Goal: Task Accomplishment & Management: Manage account settings

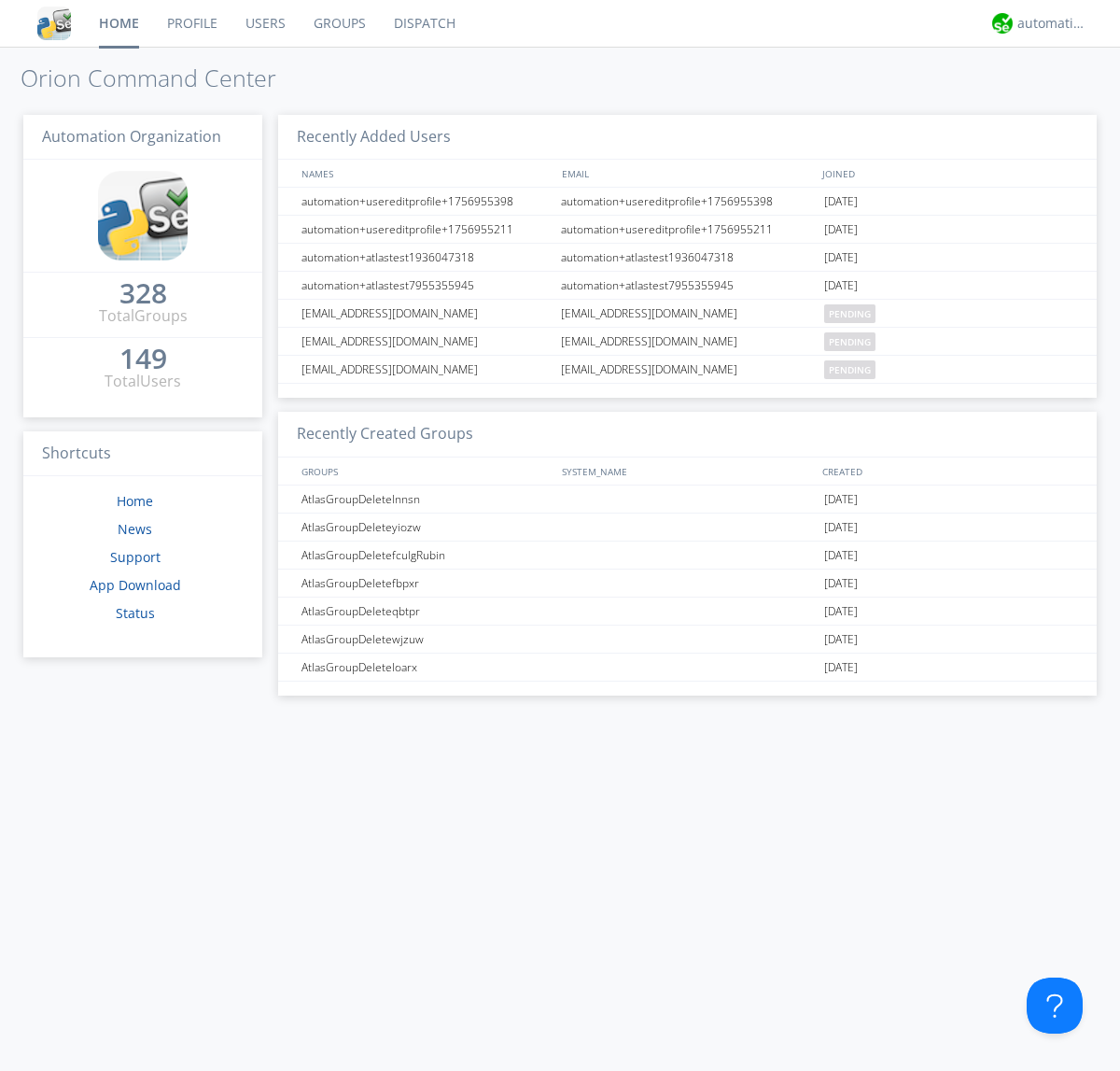
click at [338, 23] on link "Groups" at bounding box center [340, 23] width 80 height 47
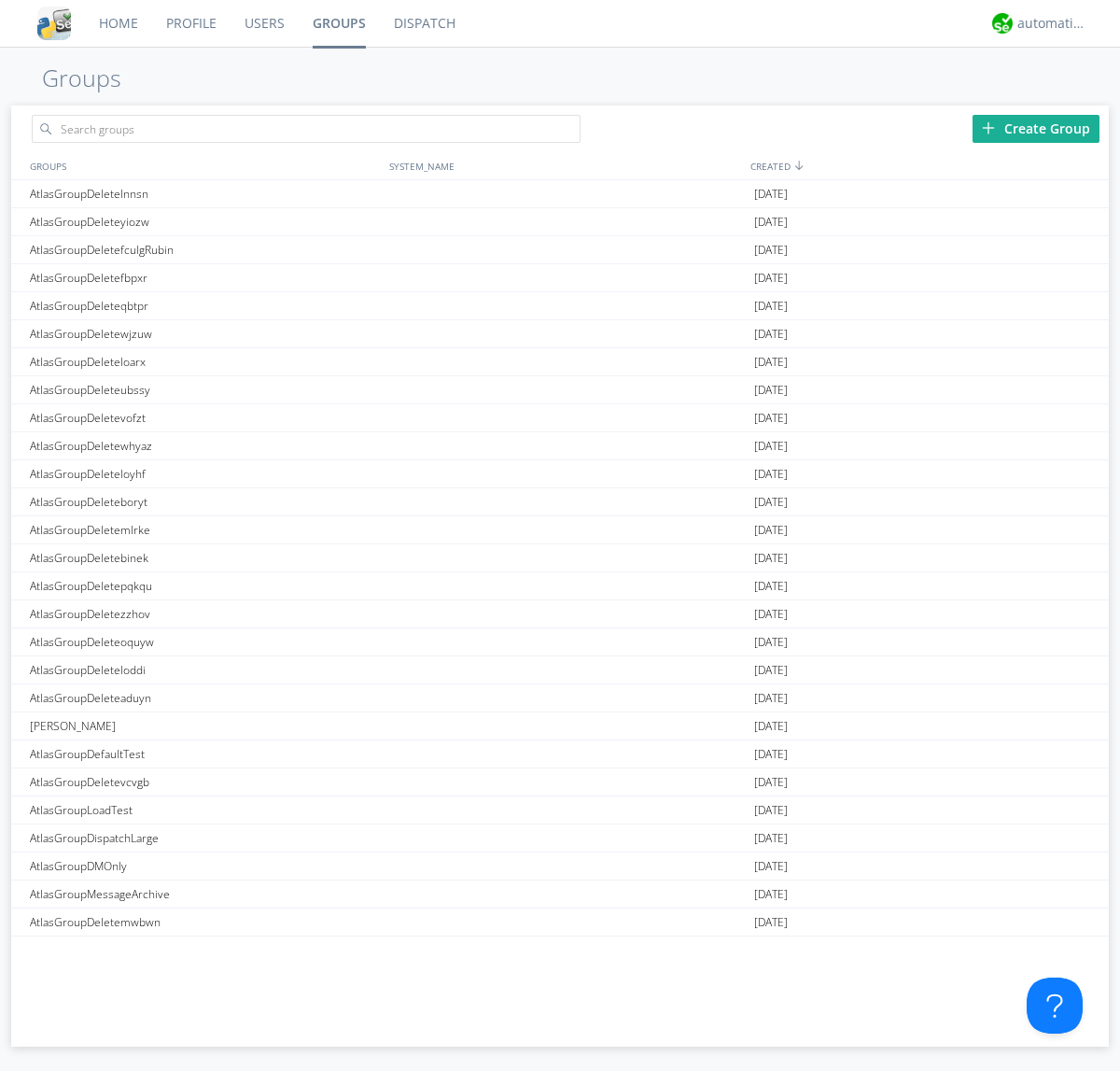
click at [1036, 128] on div "Create Group" at bounding box center [1036, 128] width 127 height 28
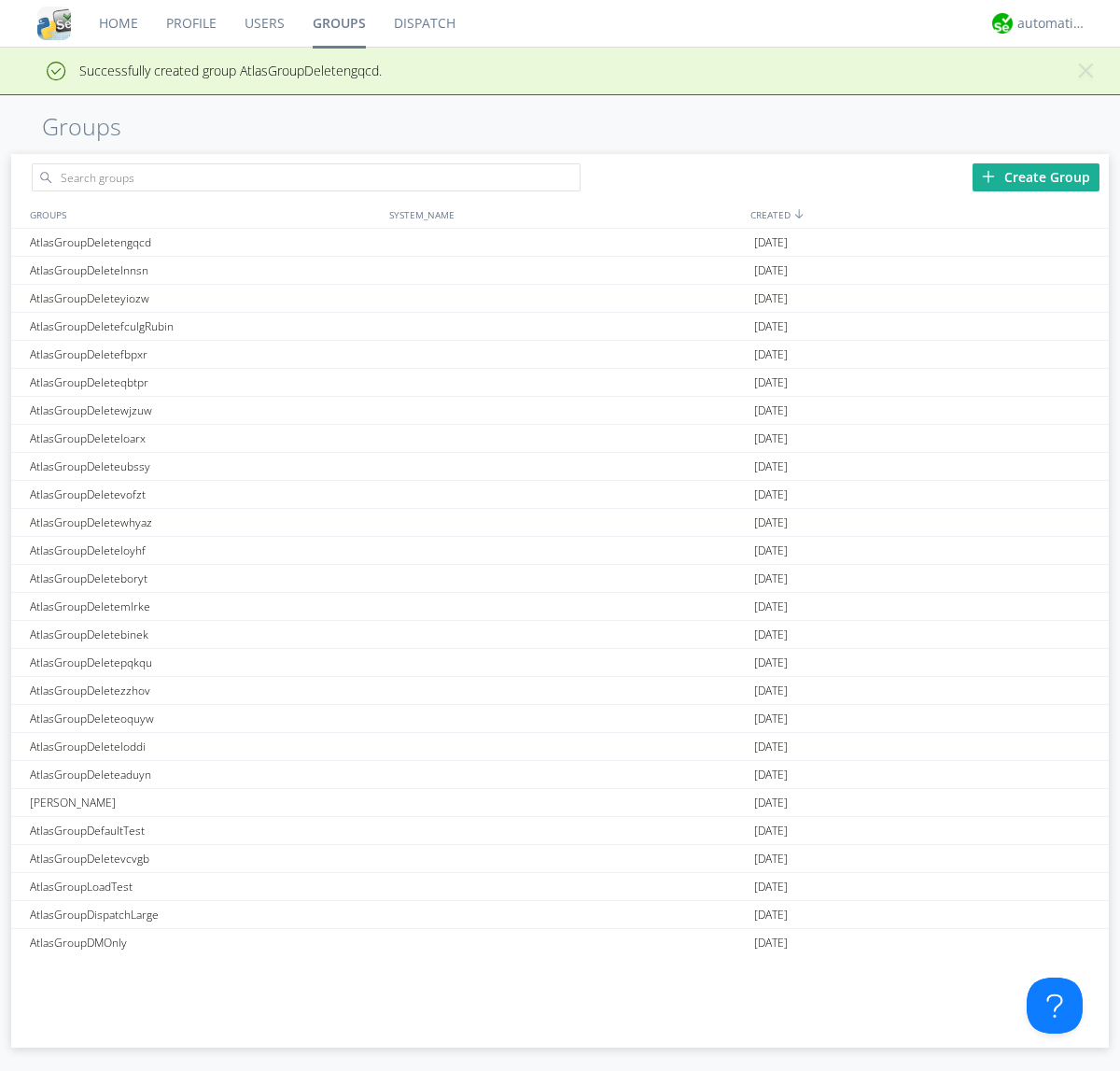
click at [338, 23] on link "Groups" at bounding box center [339, 23] width 81 height 47
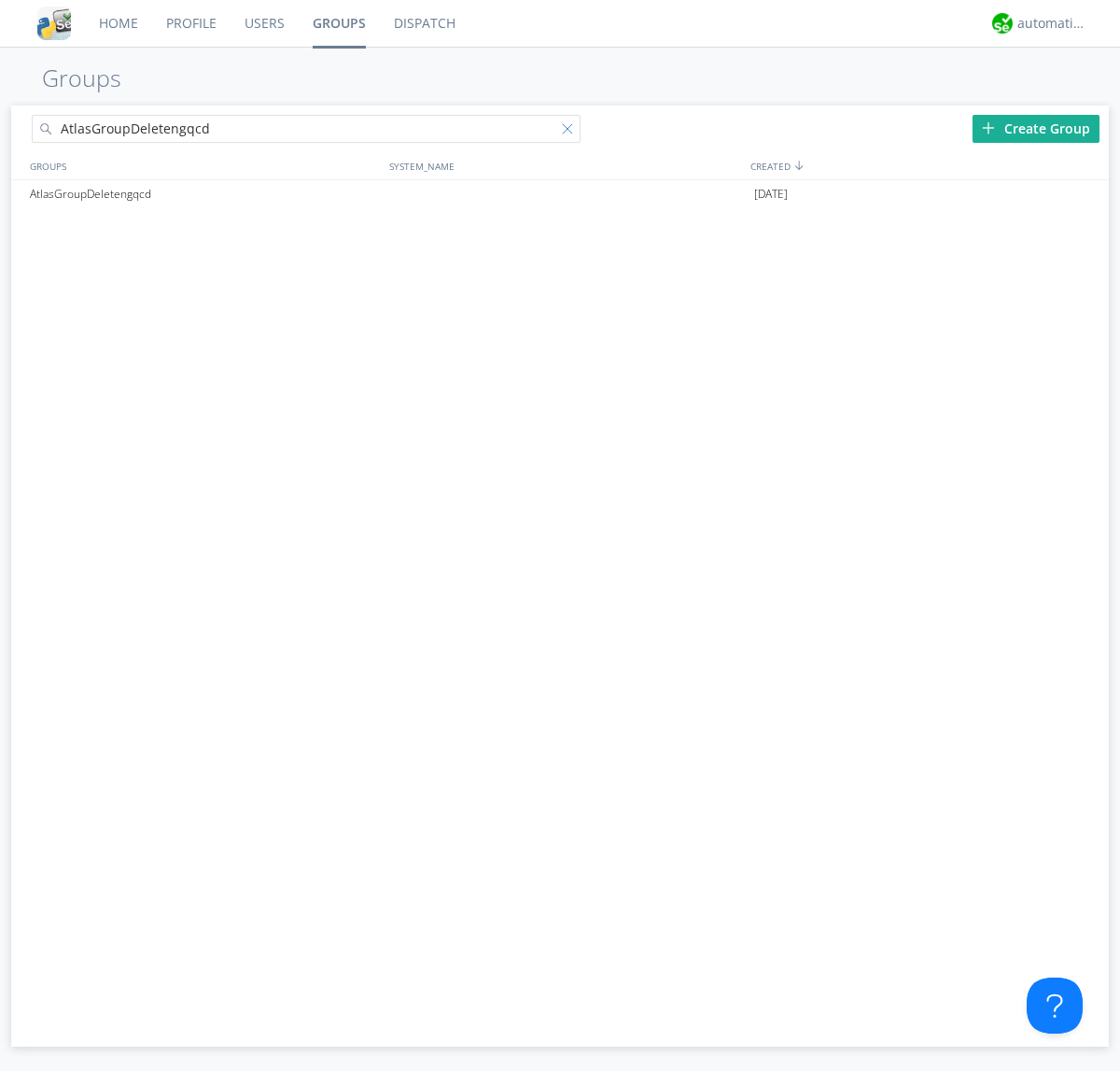
type input "AtlasGroupDeletengqcd"
click at [572, 132] on div at bounding box center [571, 132] width 19 height 19
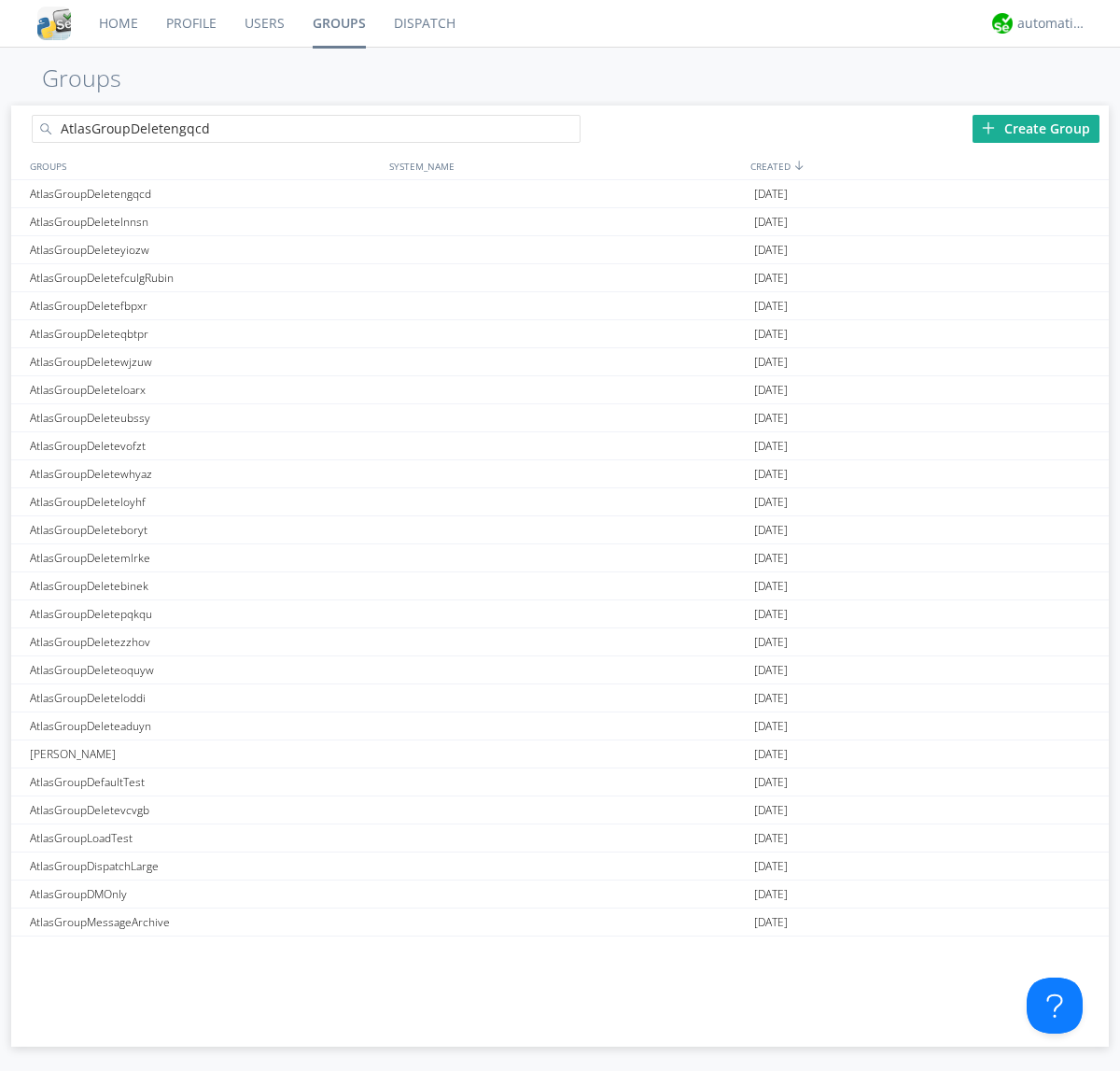
type input "AtlasGroupDeletengqcd"
click at [204, 193] on div "AtlasGroupDeletengqcd" at bounding box center [205, 193] width 360 height 27
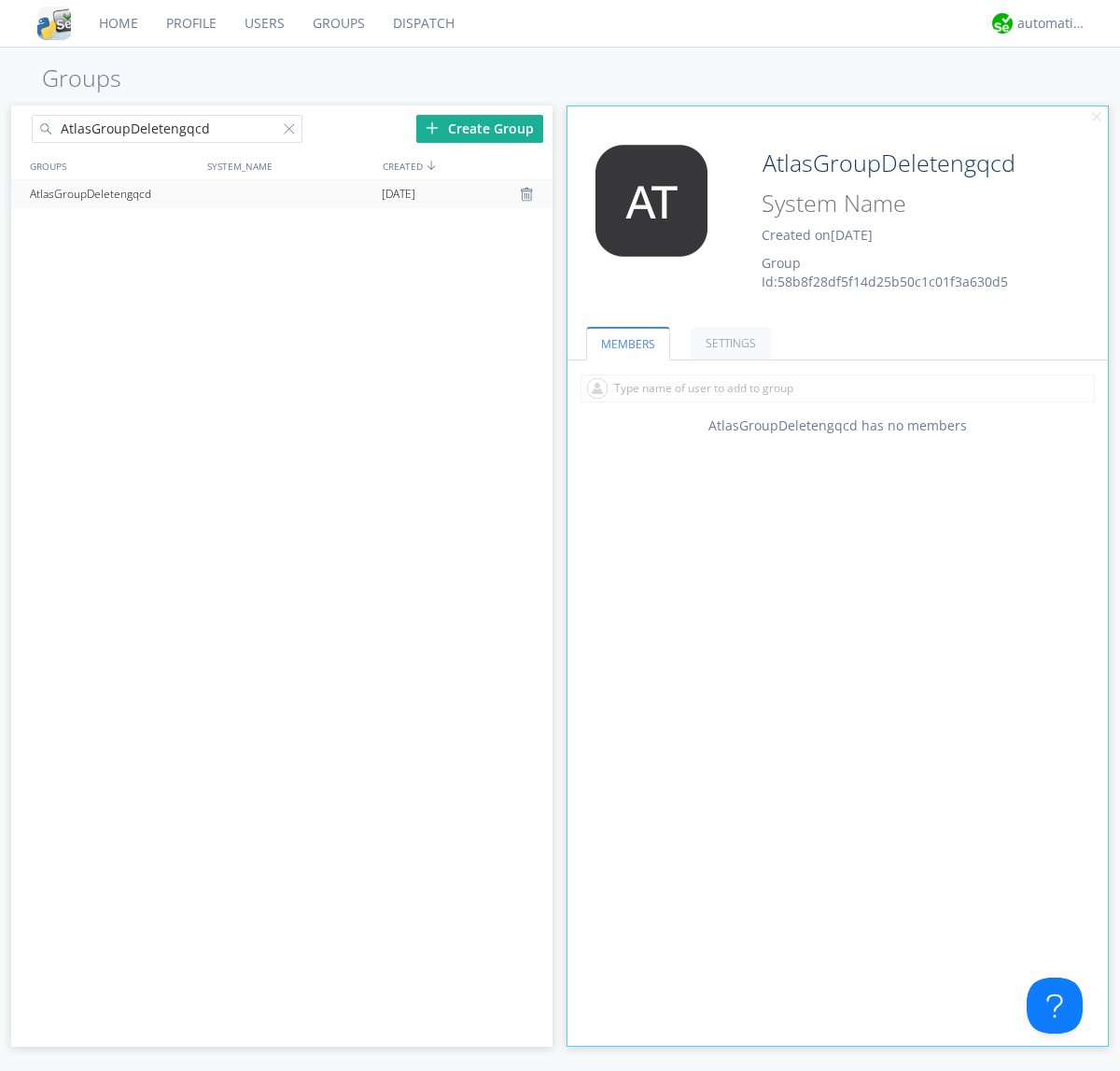
click at [838, 223] on div "AtlasGroupDeletengqcd Created on [DATE] Group Id: 58b8f28df5f14d25b50c1c01f3a63…" at bounding box center [883, 218] width 271 height 147
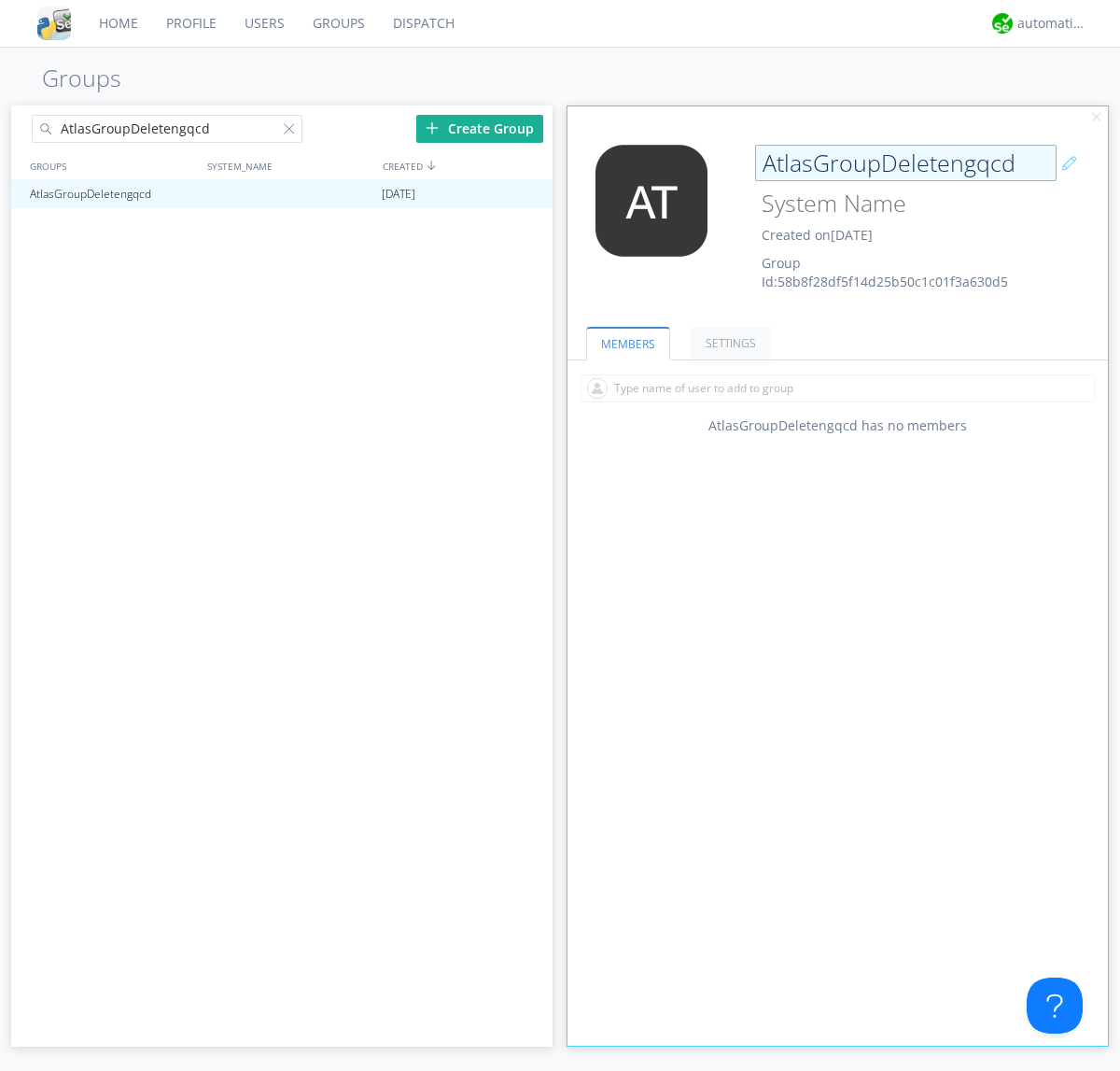
click at [906, 162] on input "AtlasGroupDeletengqcd" at bounding box center [906, 163] width 302 height 37
type input "[PERSON_NAME]"
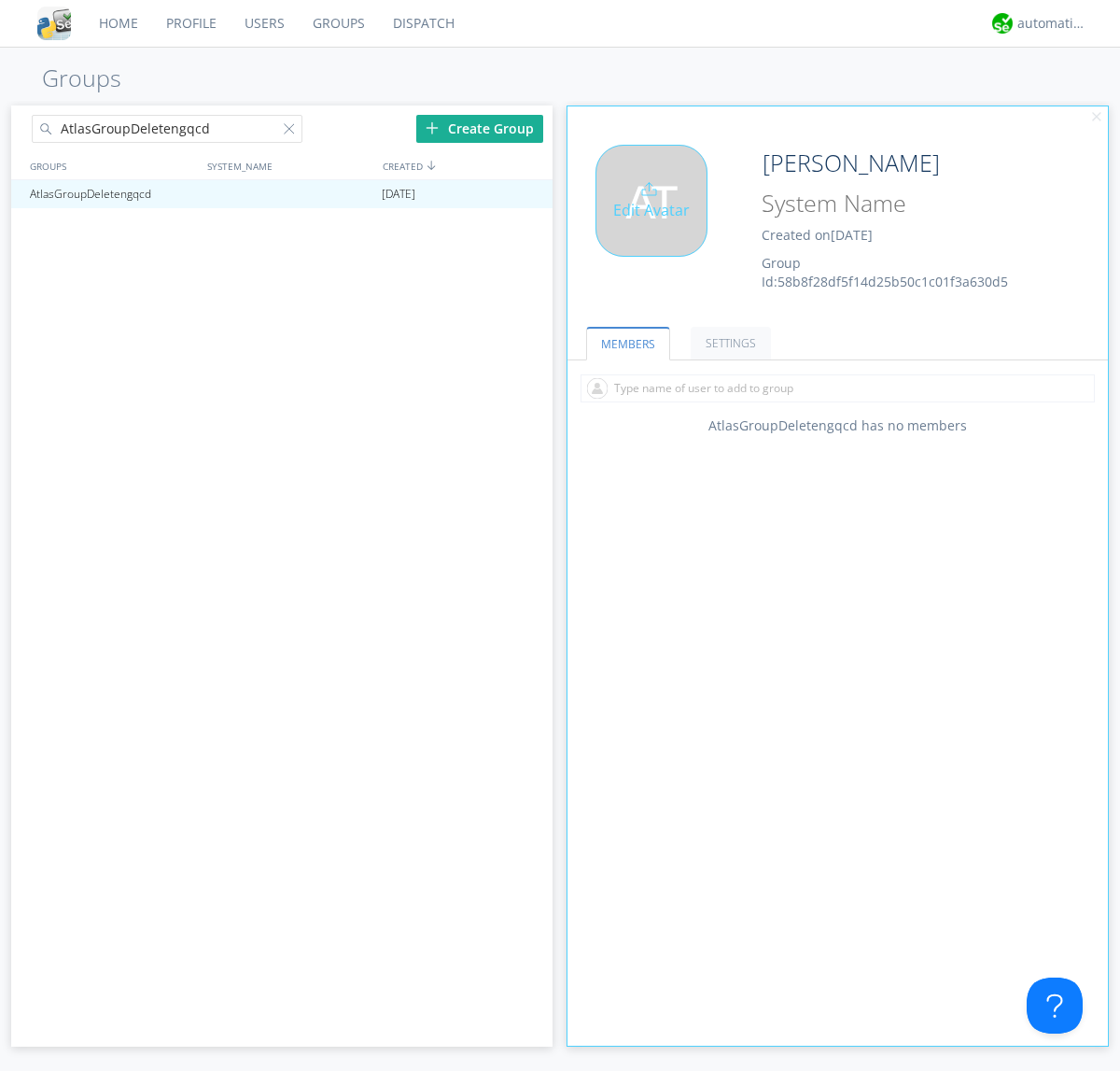
click at [657, 223] on div "Edit Avatar" at bounding box center [651, 200] width 112 height 112
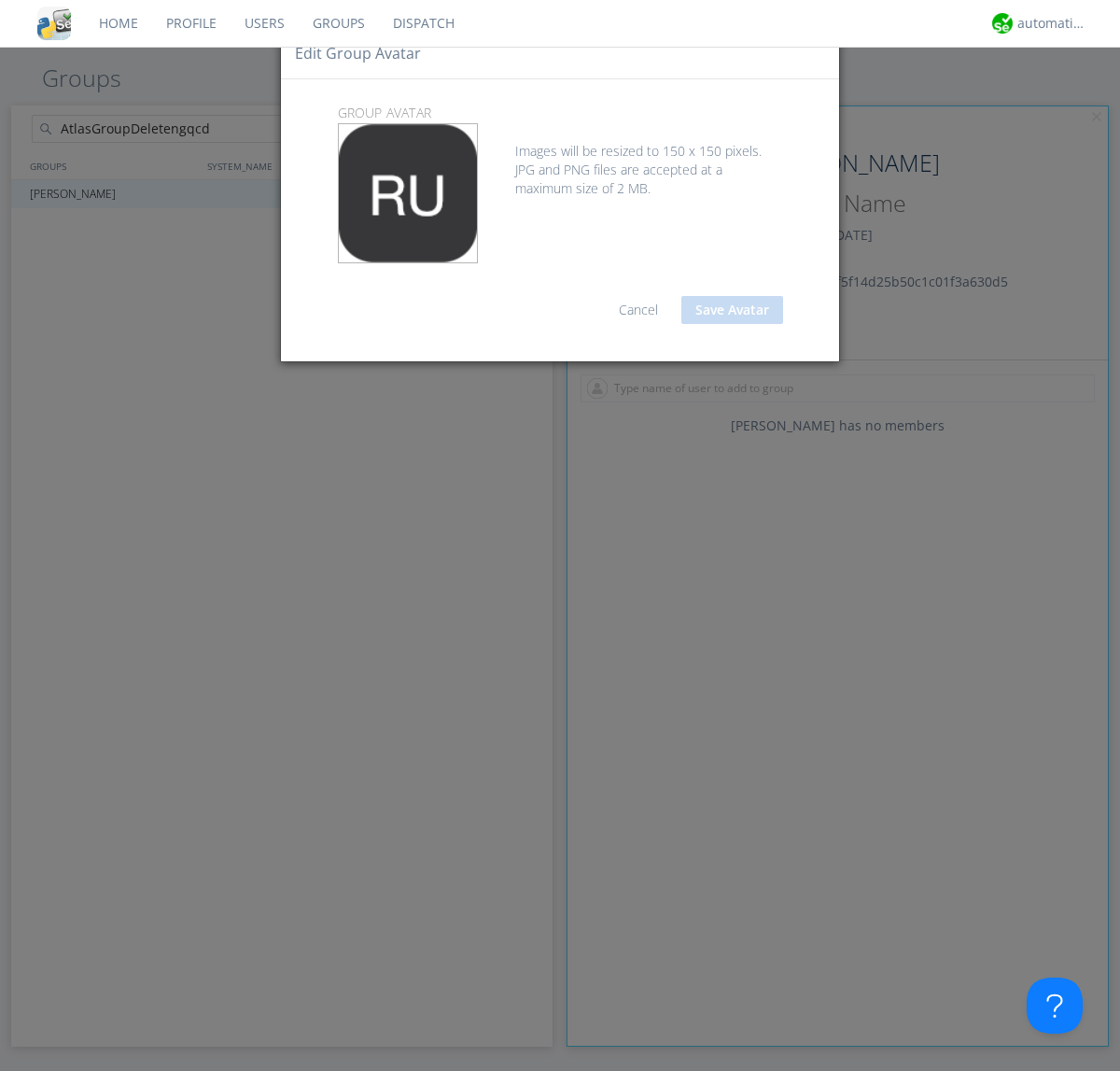
type input "C:\fakepath\selenium.png"
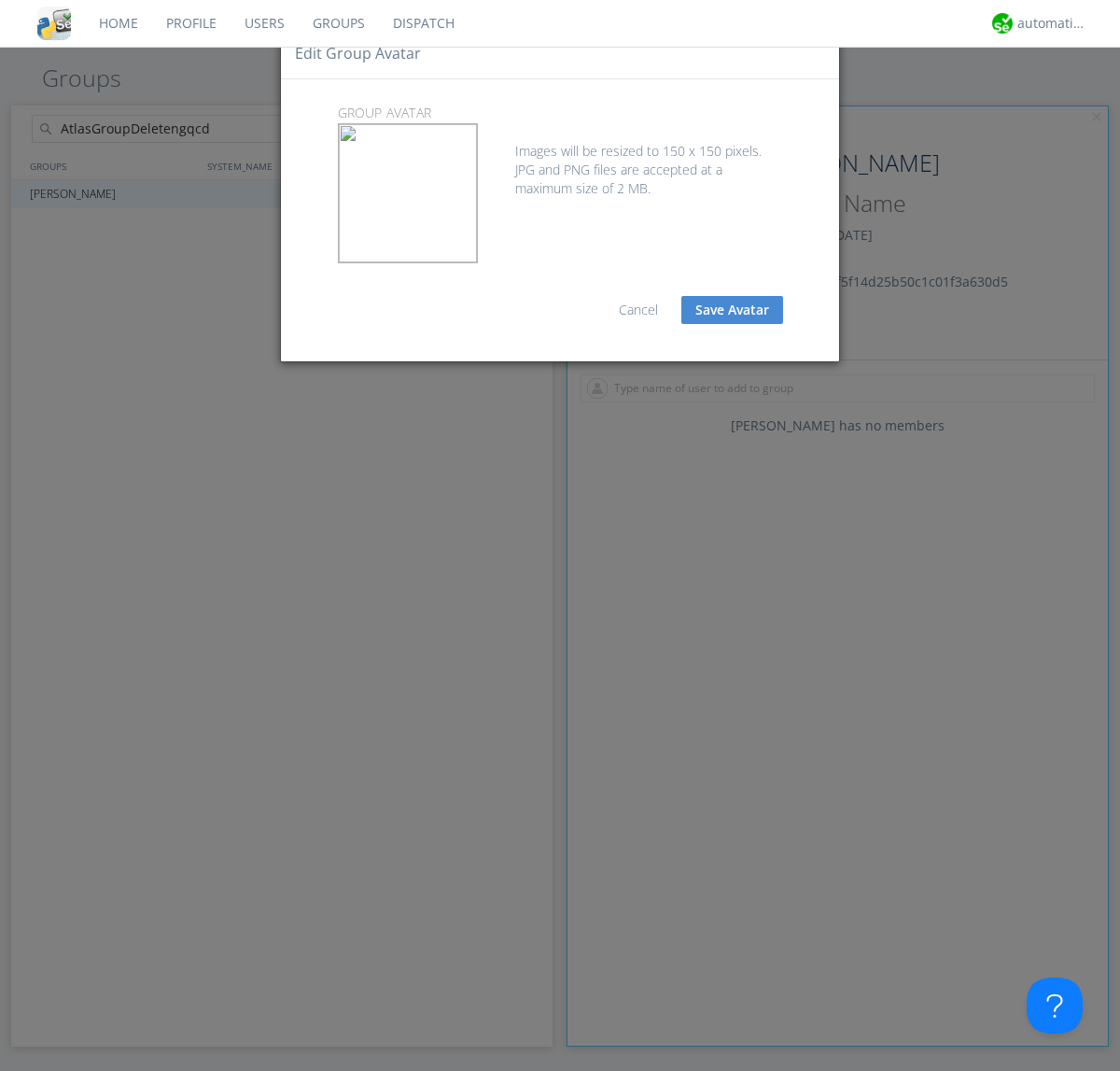
click at [732, 310] on button "Save Avatar" at bounding box center [732, 310] width 102 height 28
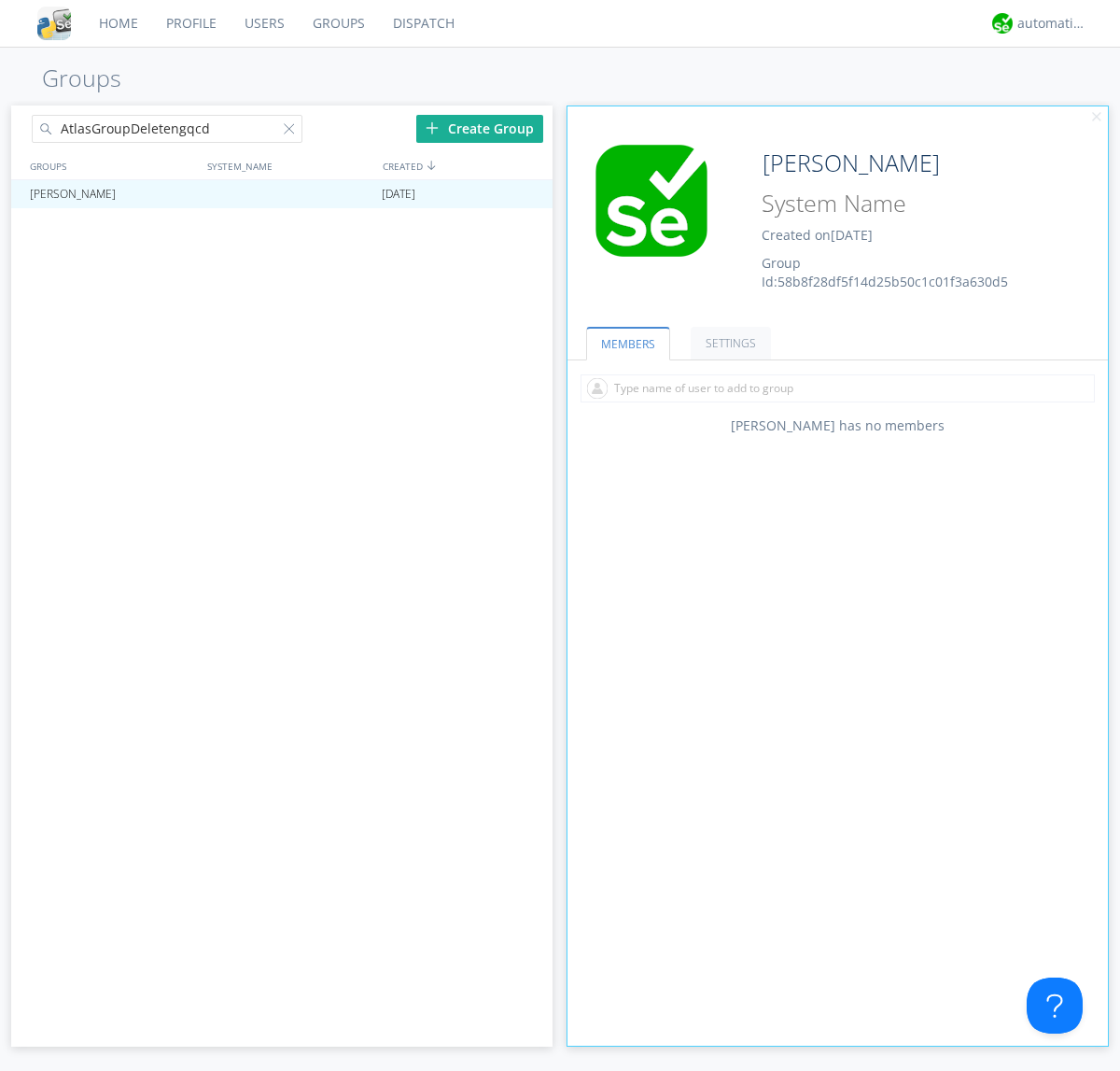
click at [292, 132] on div at bounding box center [292, 132] width 19 height 19
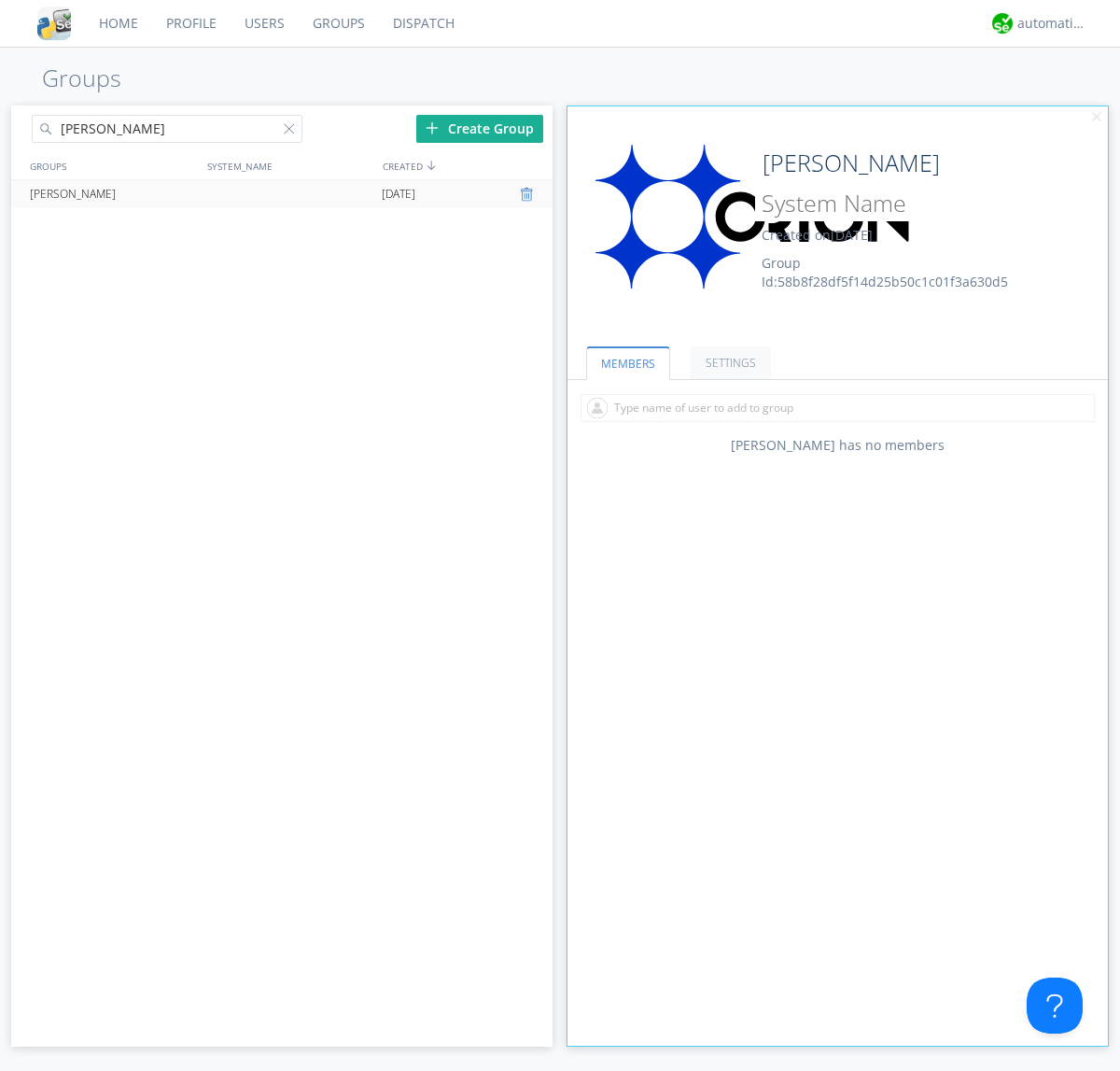
type input "[PERSON_NAME]"
click at [529, 194] on div at bounding box center [529, 193] width 19 height 15
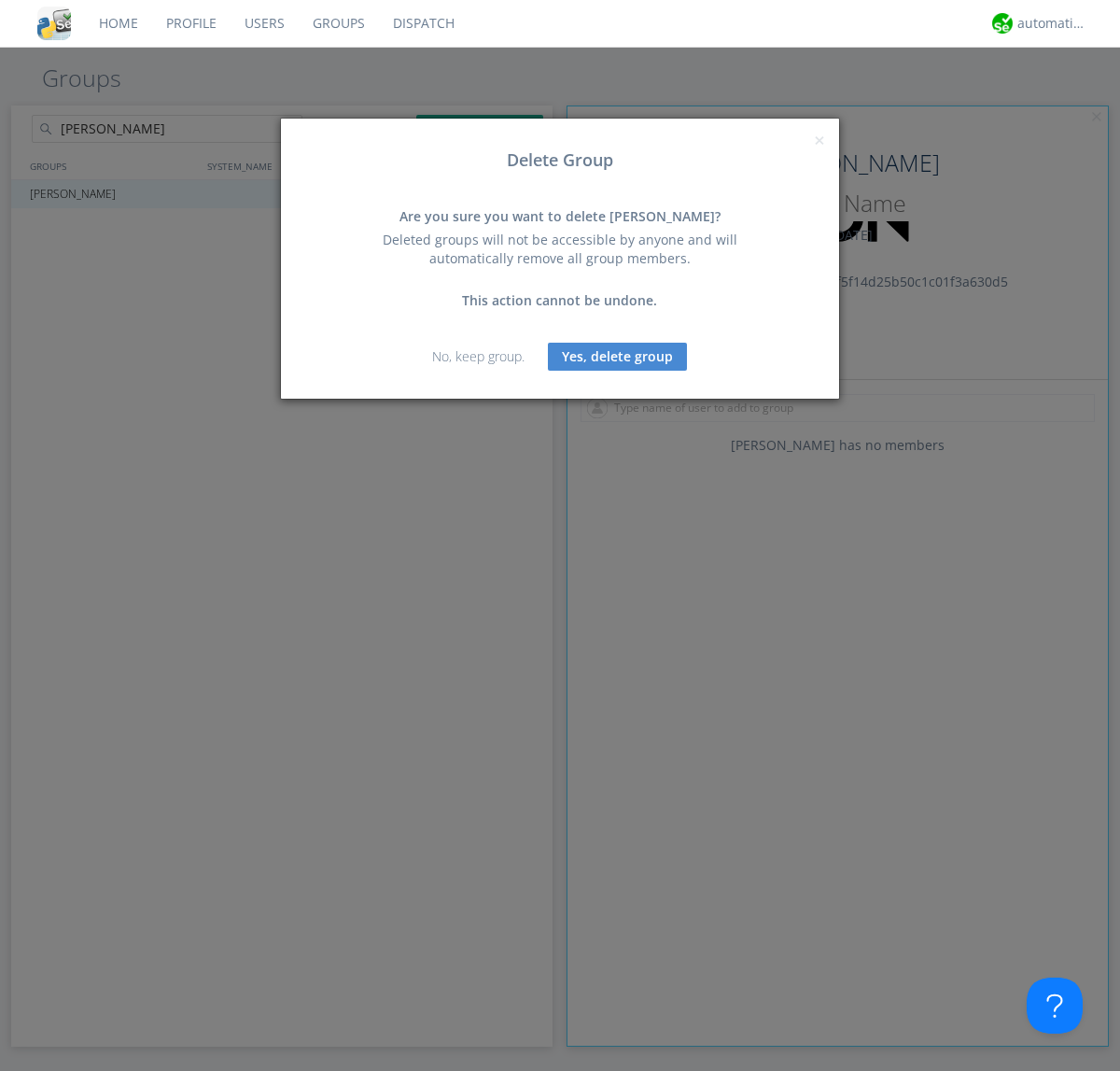
click at [618, 356] on button "Yes, delete group" at bounding box center [618, 357] width 139 height 28
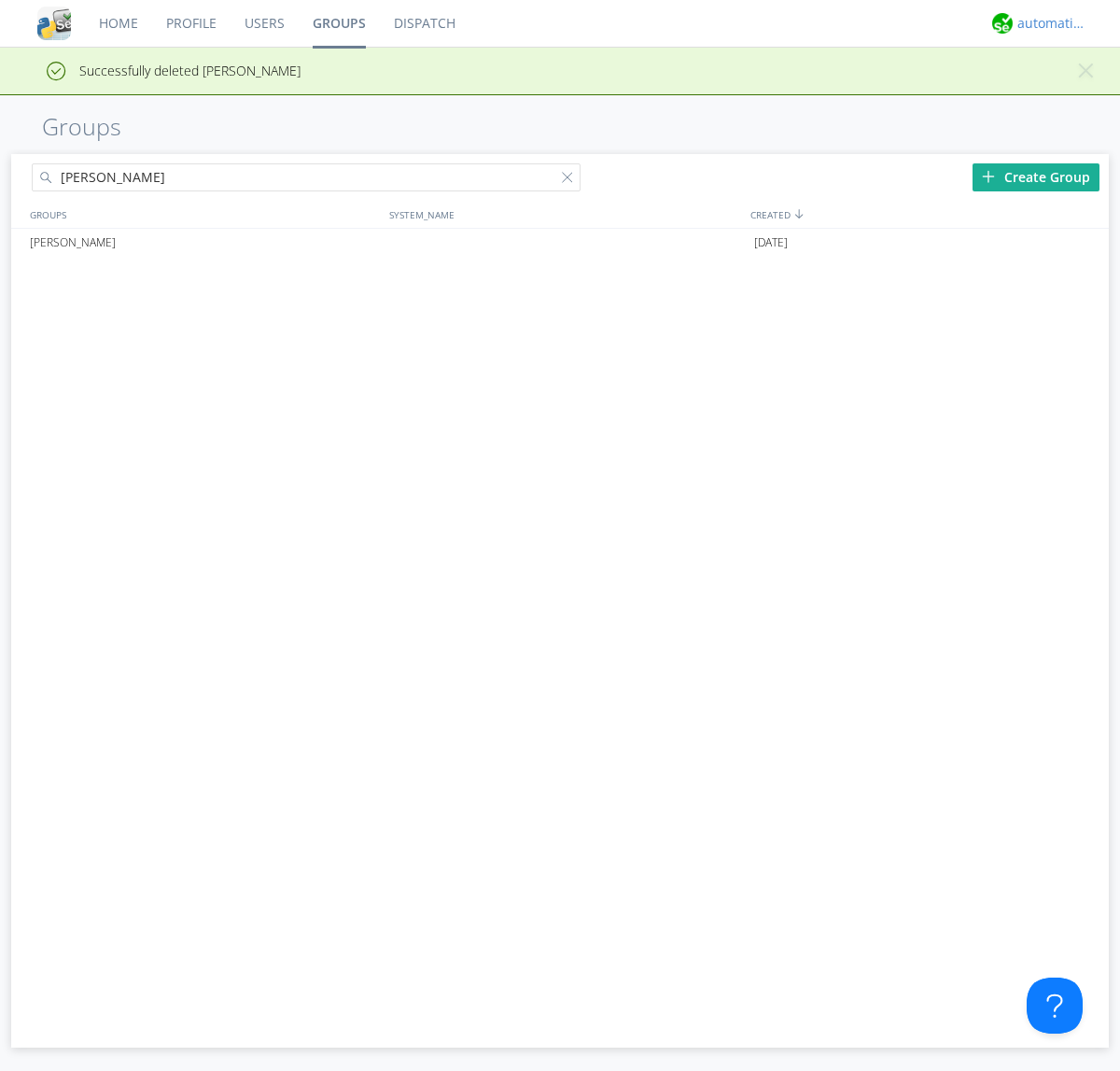
click at [1048, 23] on div "automation+atlas" at bounding box center [1053, 22] width 70 height 19
